Goal: Check status

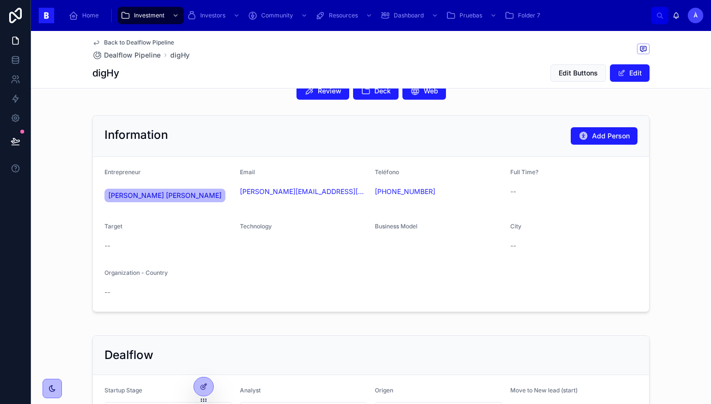
scroll to position [252, 0]
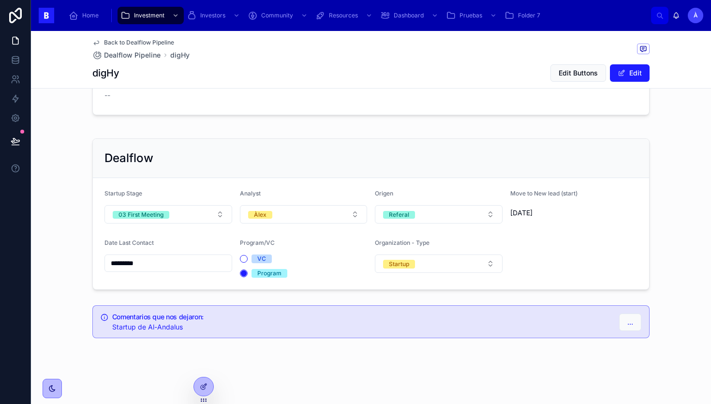
click at [280, 211] on button "Àlex" at bounding box center [304, 214] width 128 height 18
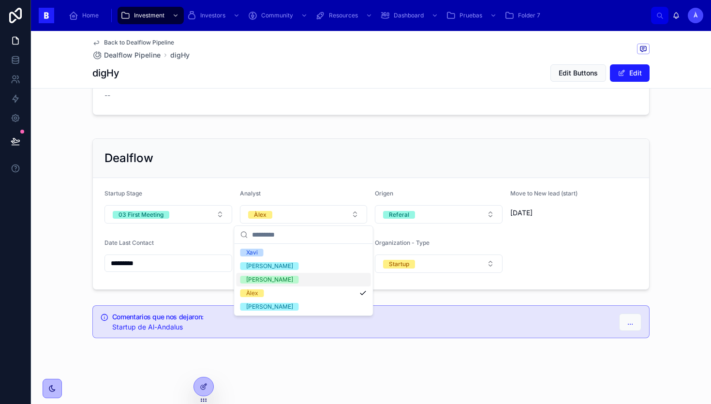
click at [176, 218] on button "03 First Meeting" at bounding box center [168, 214] width 128 height 18
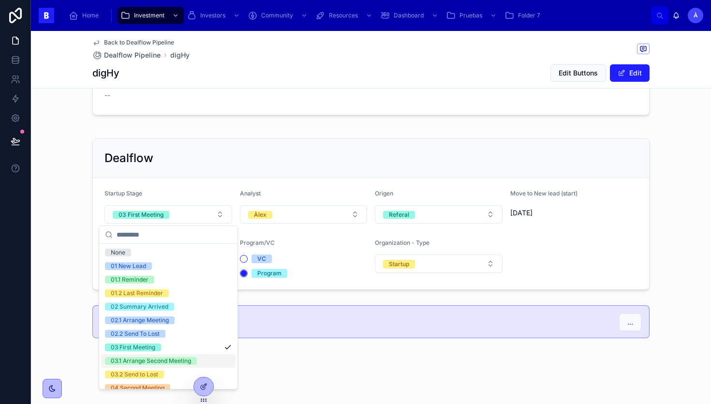
click at [146, 358] on div "03.1 Arrange Second Meeting" at bounding box center [151, 361] width 80 height 8
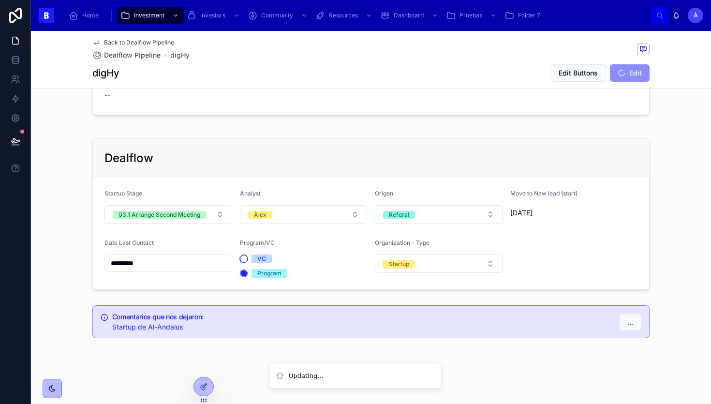
click at [242, 261] on button "VC" at bounding box center [244, 259] width 8 height 8
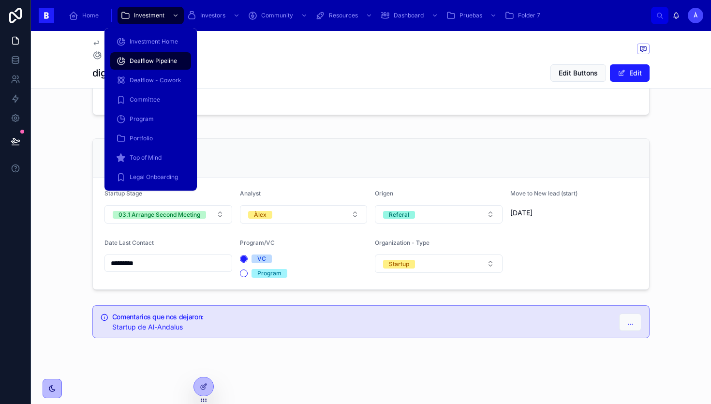
click at [140, 59] on span "Dealflow Pipeline" at bounding box center [153, 61] width 47 height 8
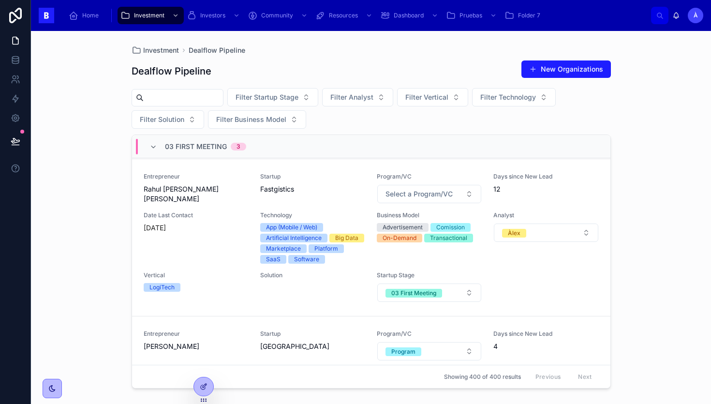
scroll to position [252, 0]
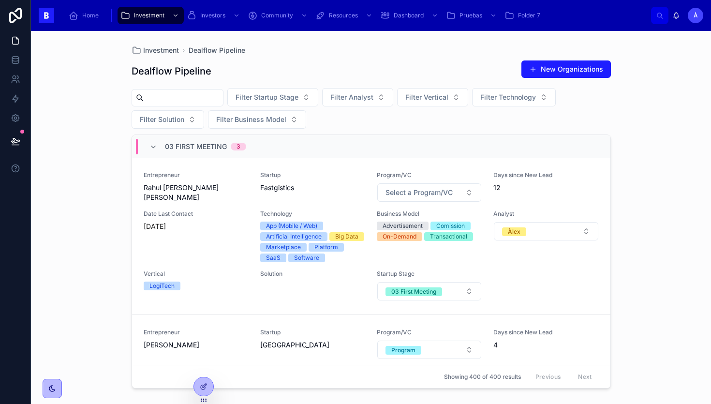
click at [201, 264] on div "Entrepreneur [PERSON_NAME] [PERSON_NAME] Startup Fastgistics Program/VC Select …" at bounding box center [371, 236] width 455 height 130
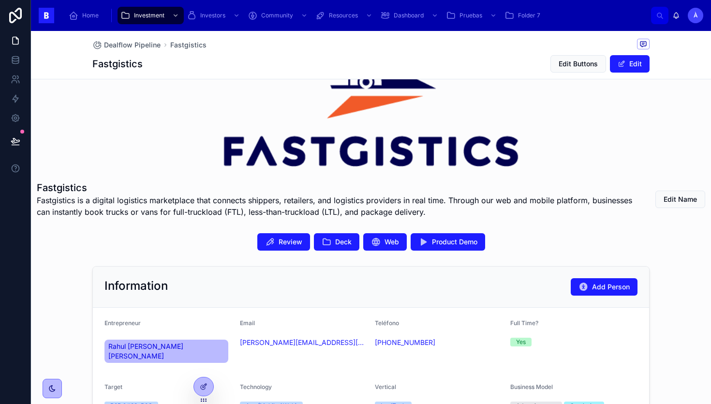
scroll to position [83, 0]
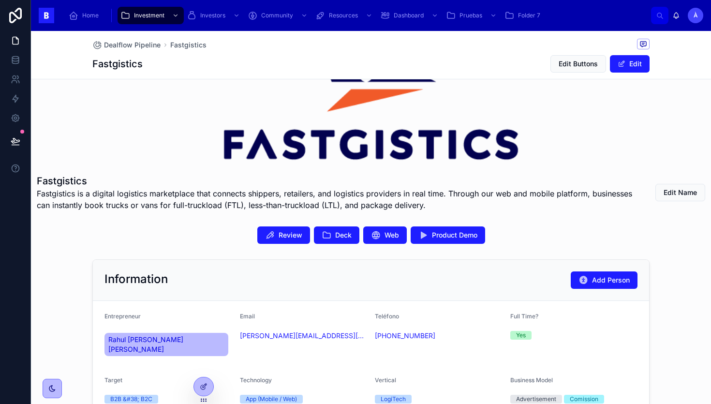
click at [302, 238] on button "Review" at bounding box center [283, 234] width 53 height 17
click at [333, 230] on button "Deck" at bounding box center [336, 234] width 45 height 17
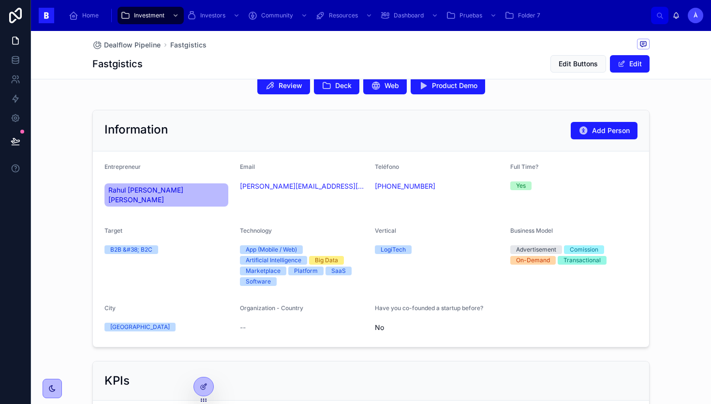
scroll to position [232, 0]
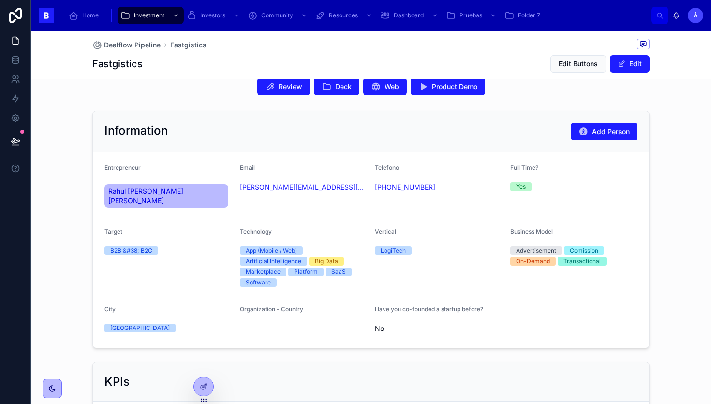
click at [296, 127] on div "Information Add Person" at bounding box center [370, 131] width 533 height 17
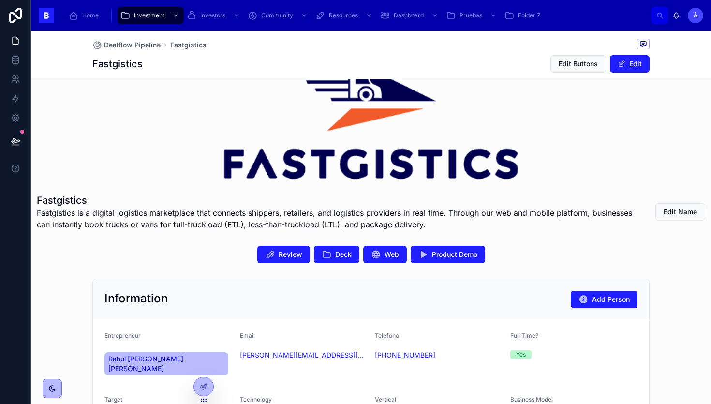
scroll to position [73, 0]
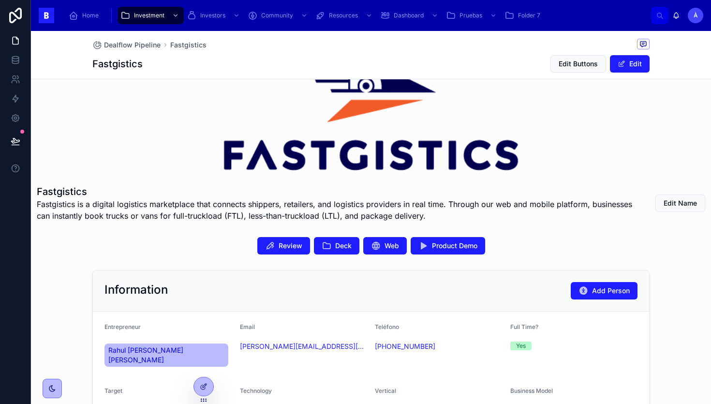
click at [453, 241] on span "Product Demo" at bounding box center [454, 246] width 45 height 10
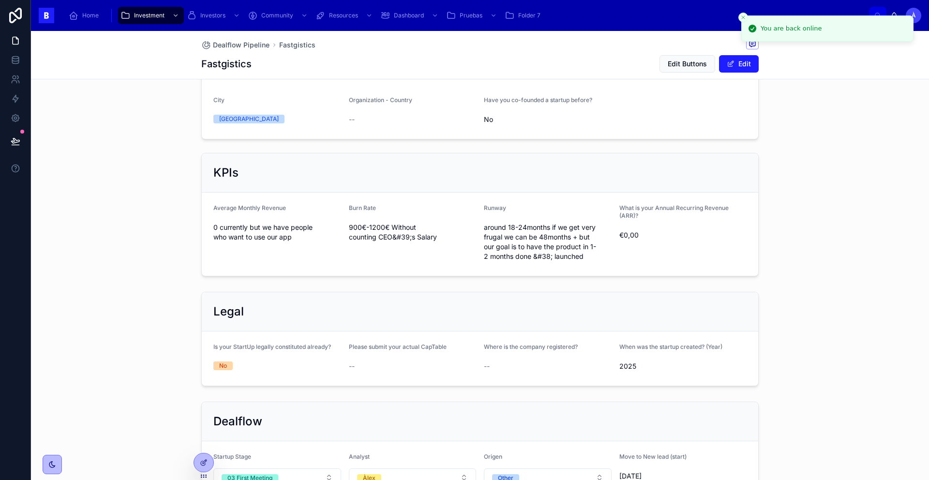
scroll to position [441, 0]
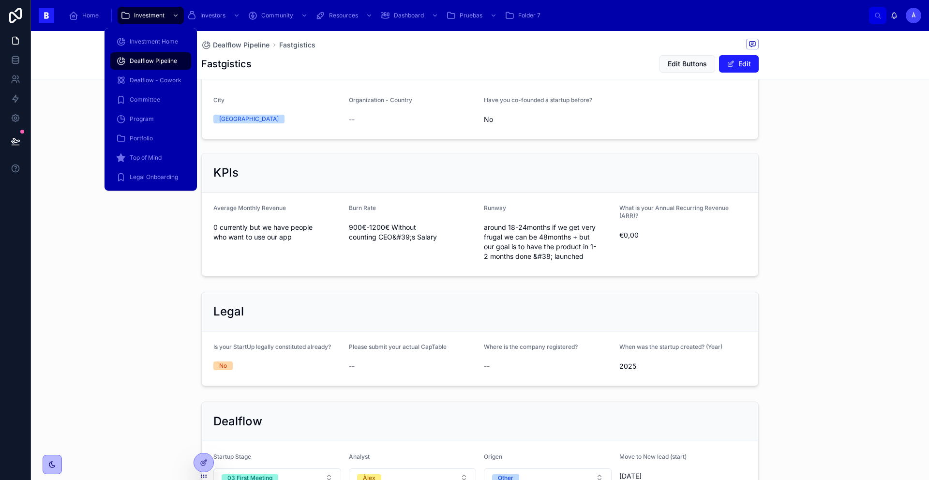
click at [160, 60] on span "Dealflow Pipeline" at bounding box center [153, 61] width 47 height 8
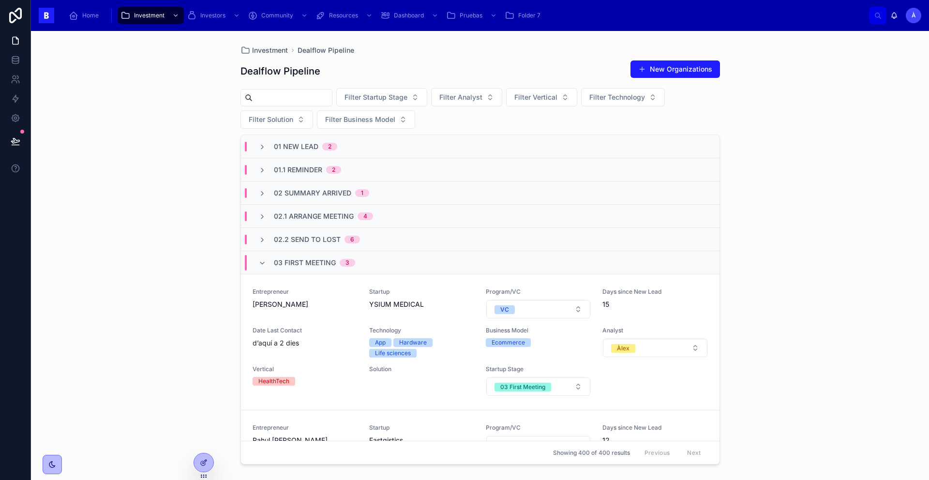
click at [284, 261] on span "03 First Meeting" at bounding box center [305, 263] width 62 height 10
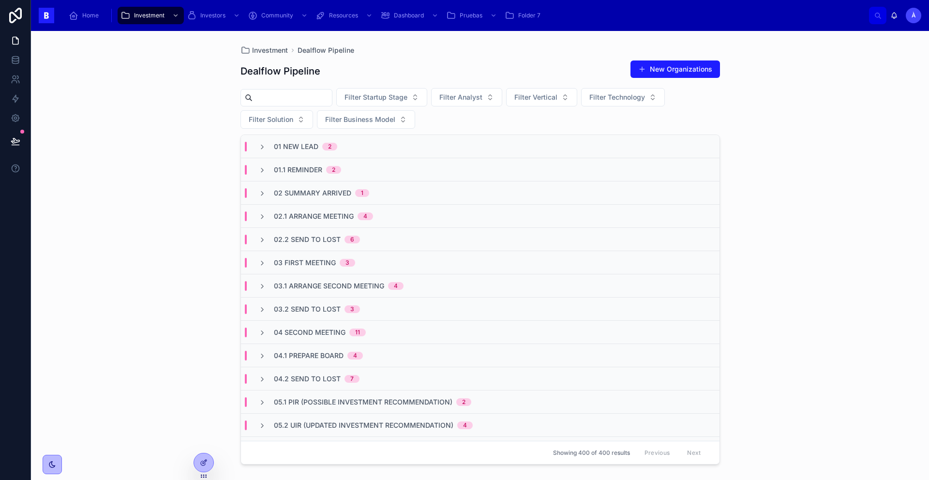
click at [280, 262] on span "03 First Meeting" at bounding box center [305, 263] width 62 height 10
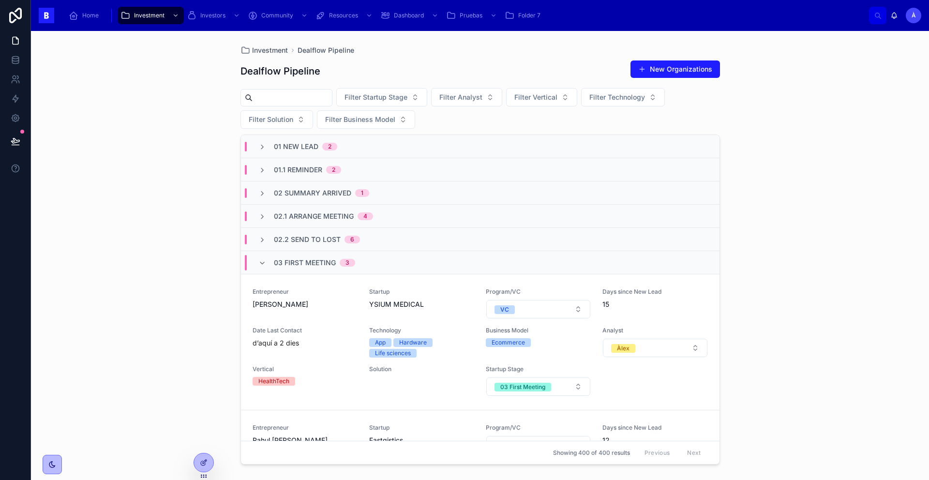
click at [281, 263] on span "03 First Meeting" at bounding box center [305, 263] width 62 height 10
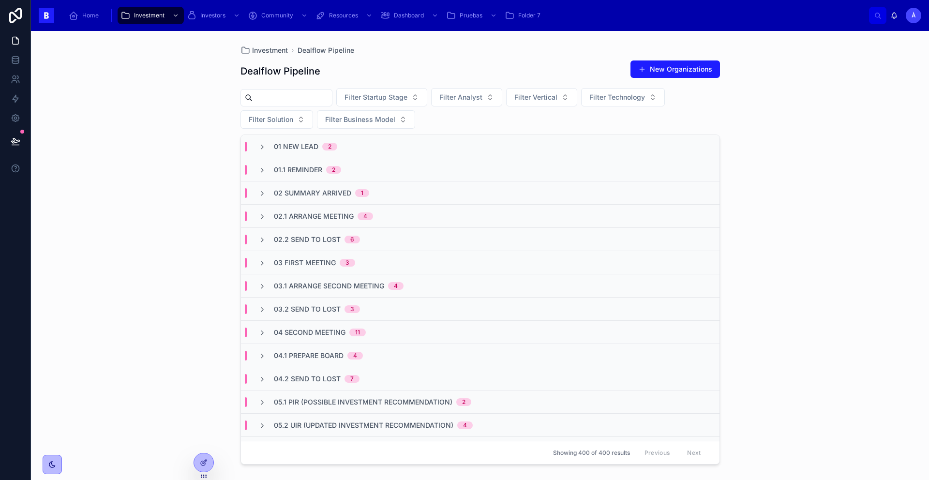
click at [280, 262] on span "03 First Meeting" at bounding box center [305, 263] width 62 height 10
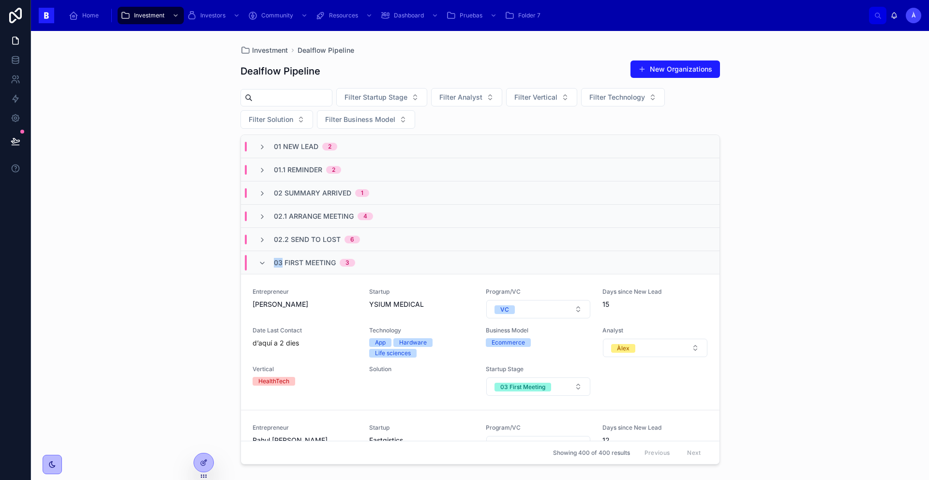
click at [280, 262] on span "03 First Meeting" at bounding box center [305, 263] width 62 height 10
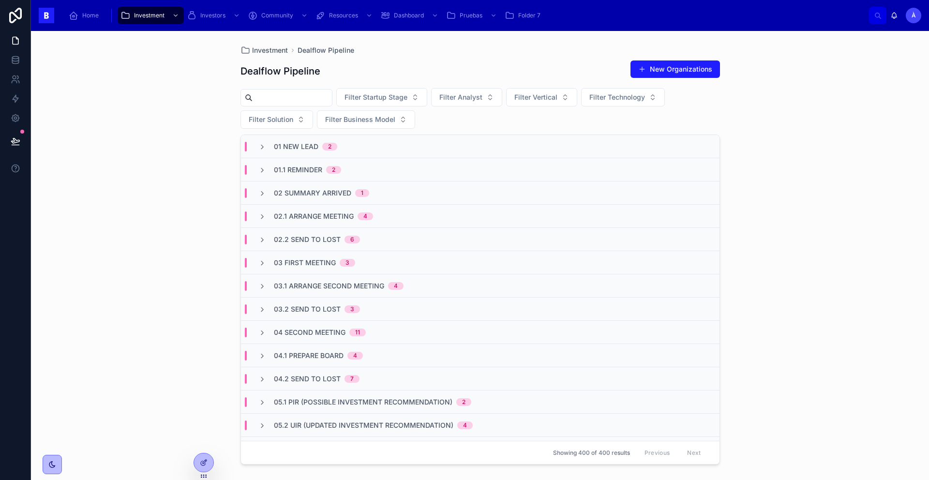
click at [168, 237] on div "Investment Dealflow Pipeline Dealflow Pipeline New Organizations Filter Startup…" at bounding box center [480, 255] width 898 height 449
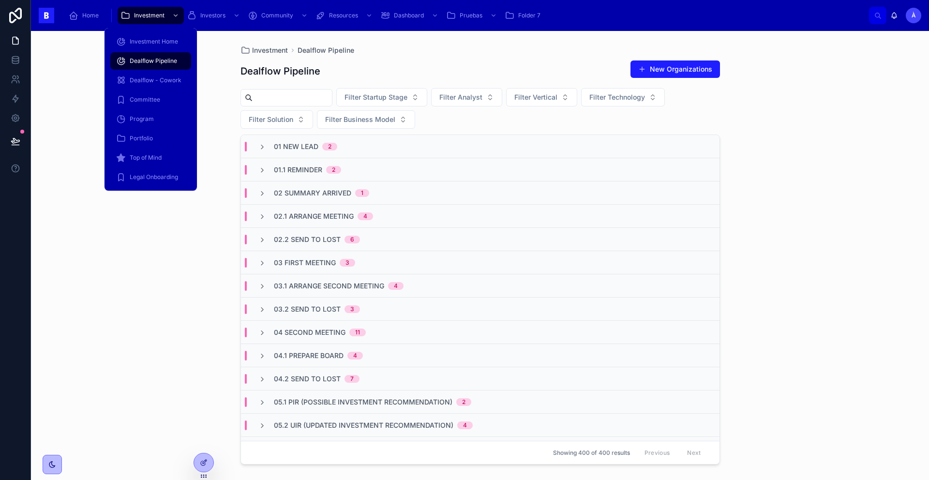
click at [163, 65] on div "Dealflow Pipeline" at bounding box center [150, 60] width 69 height 15
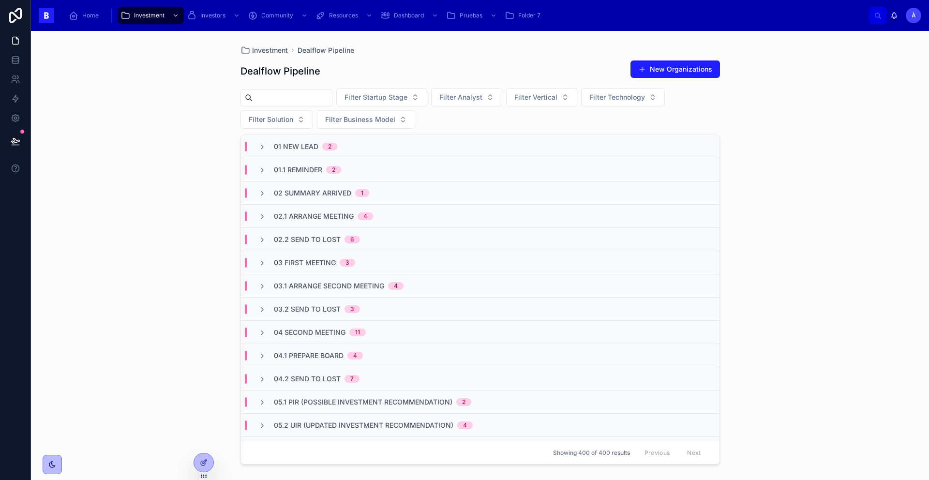
click at [301, 192] on span "02 Summary Arrived" at bounding box center [312, 193] width 77 height 10
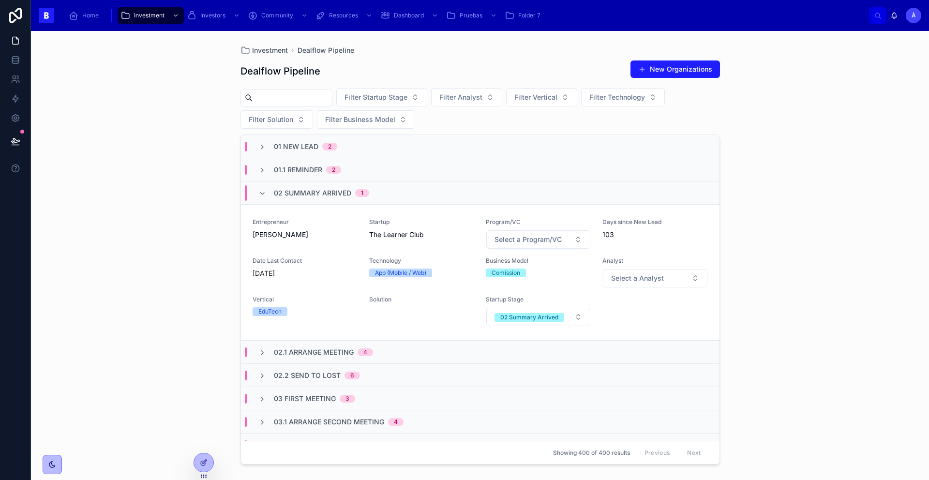
click at [301, 192] on span "02 Summary Arrived" at bounding box center [312, 193] width 77 height 10
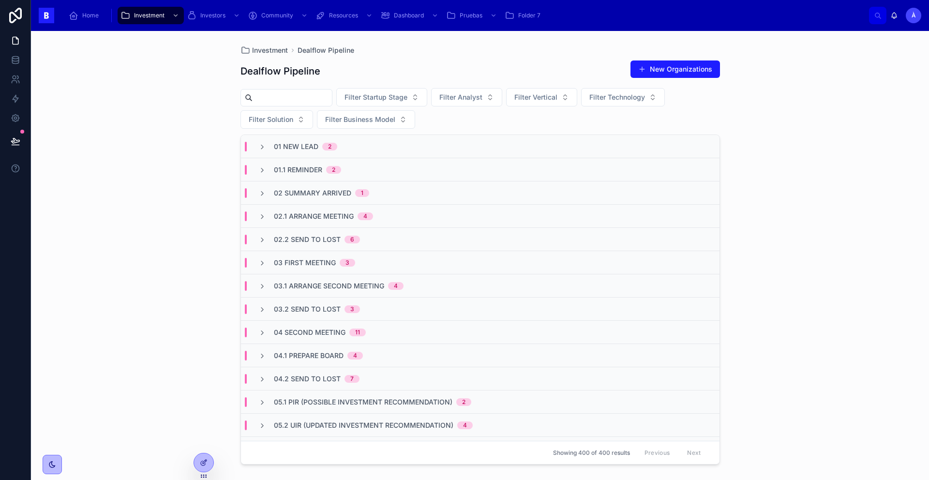
click at [301, 192] on span "02 Summary Arrived" at bounding box center [312, 193] width 77 height 10
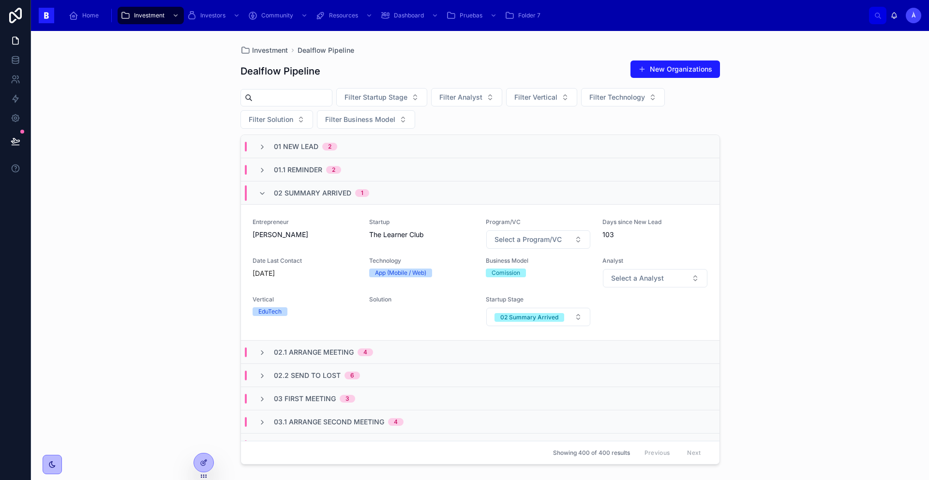
click at [301, 192] on span "02 Summary Arrived" at bounding box center [312, 193] width 77 height 10
